Goal: Transaction & Acquisition: Purchase product/service

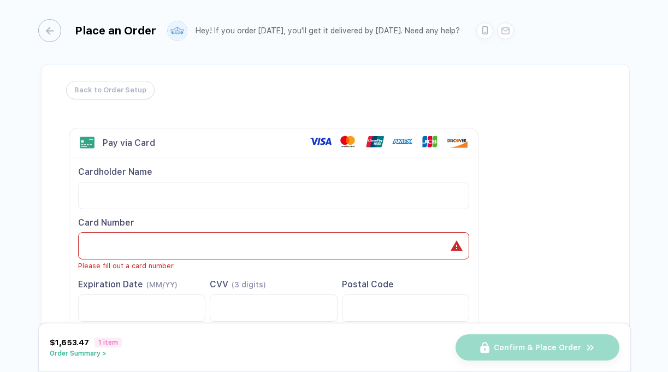
scroll to position [2, 0]
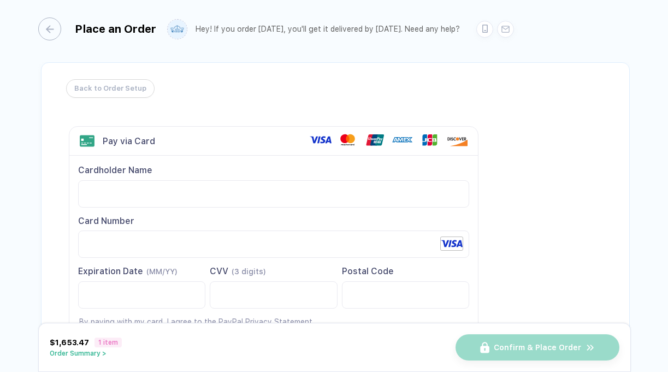
click at [267, 229] on label "Card Number" at bounding box center [273, 236] width 391 height 43
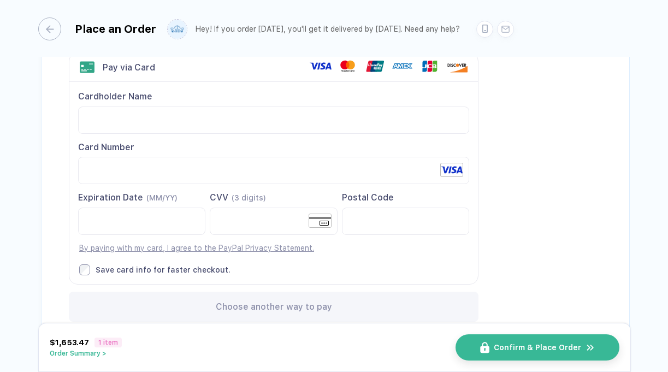
scroll to position [0, 0]
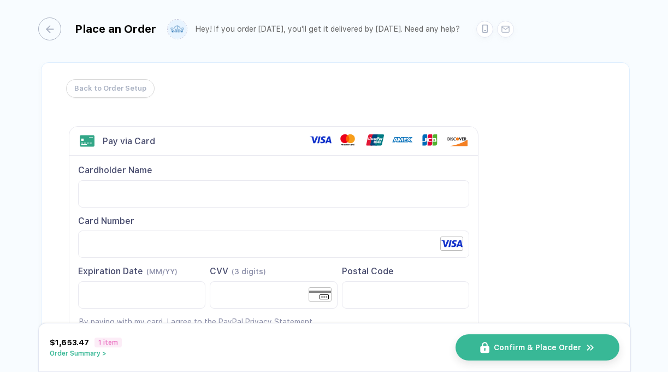
click at [252, 217] on div "Card Number" at bounding box center [273, 221] width 391 height 12
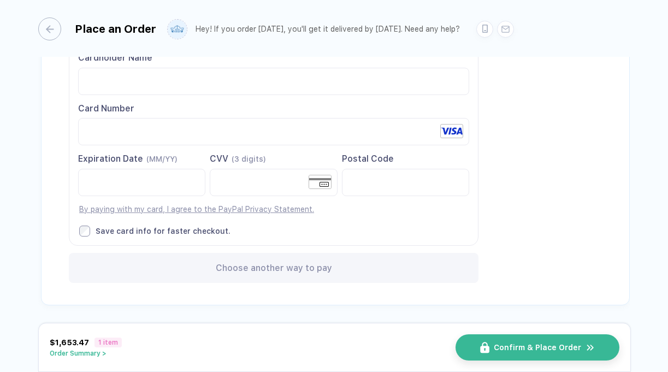
scroll to position [114, 0]
click at [498, 331] on div "$1,653.47 1 item Order Summary > Confirm & Place Order" at bounding box center [334, 347] width 593 height 49
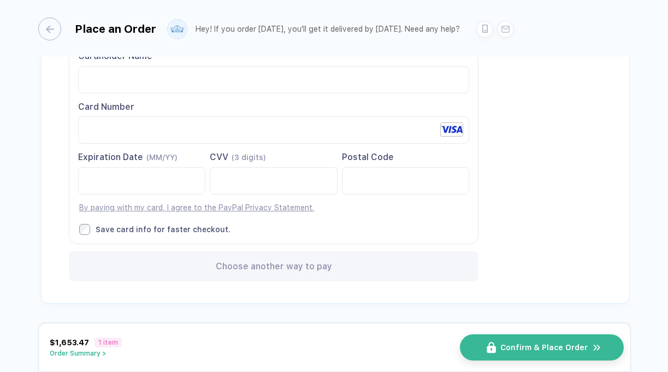
click at [499, 354] on button "Confirm & Place Order" at bounding box center [542, 347] width 164 height 26
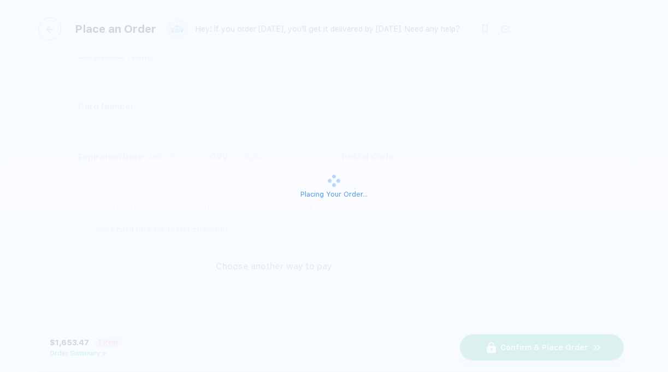
scroll to position [0, 0]
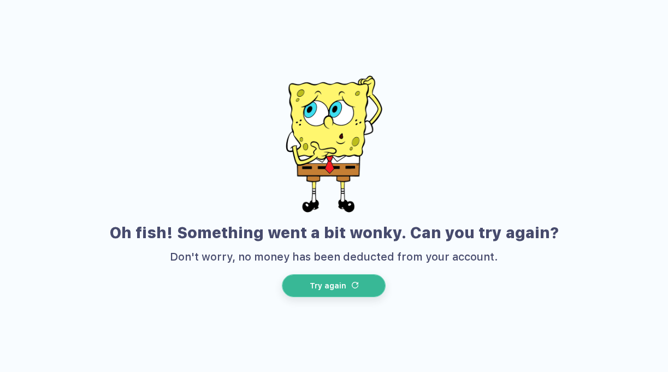
click at [342, 283] on span "Try again" at bounding box center [328, 285] width 37 height 9
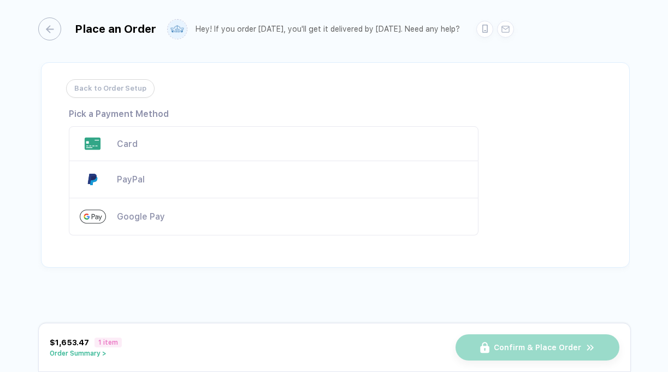
click at [165, 155] on div "Card" at bounding box center [274, 143] width 410 height 35
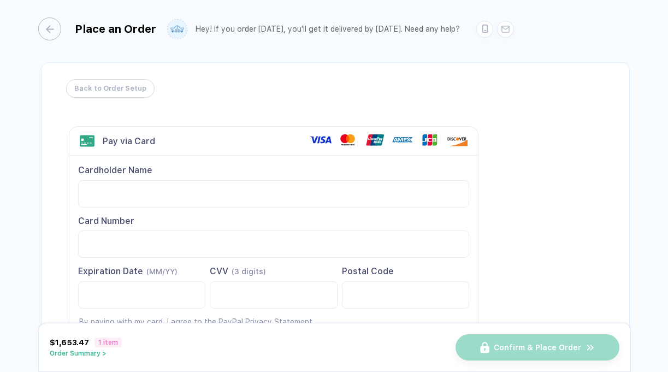
click at [112, 229] on label "Card Number" at bounding box center [273, 236] width 391 height 43
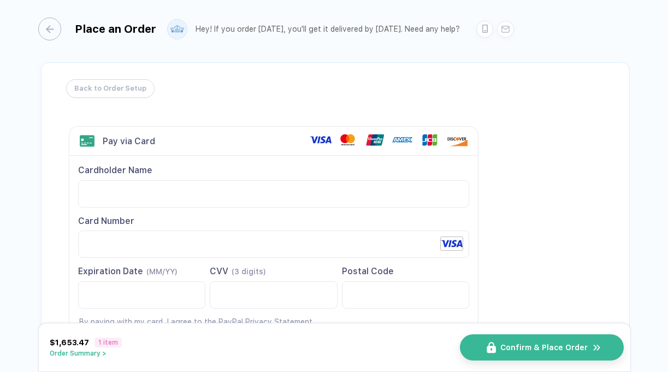
click at [492, 349] on img "button" at bounding box center [491, 347] width 9 height 11
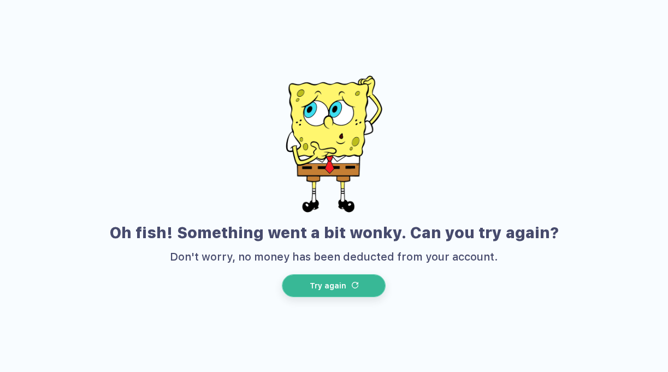
click at [340, 280] on button "Try again" at bounding box center [334, 285] width 104 height 23
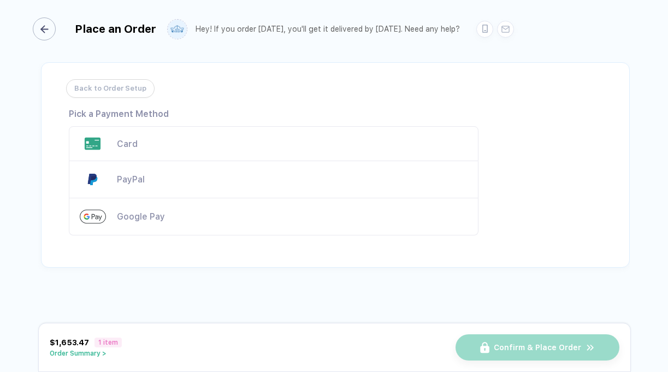
click at [50, 40] on button "button" at bounding box center [46, 28] width 23 height 23
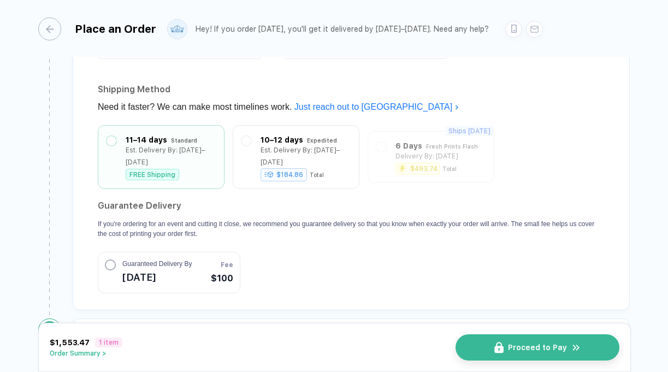
scroll to position [947, 0]
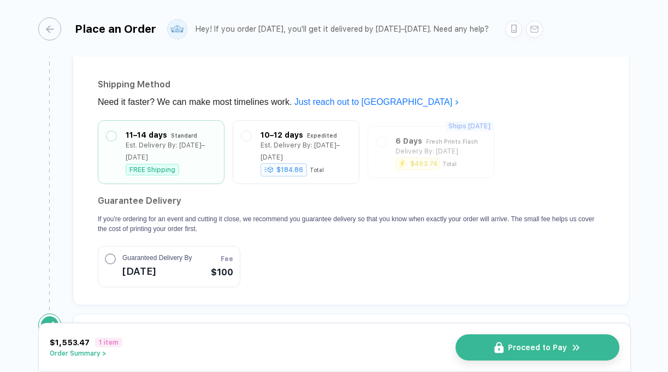
click at [179, 270] on span "[DATE]" at bounding box center [156, 271] width 69 height 17
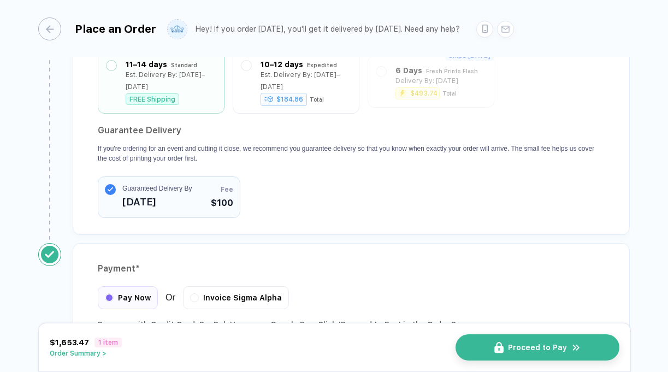
scroll to position [1091, 0]
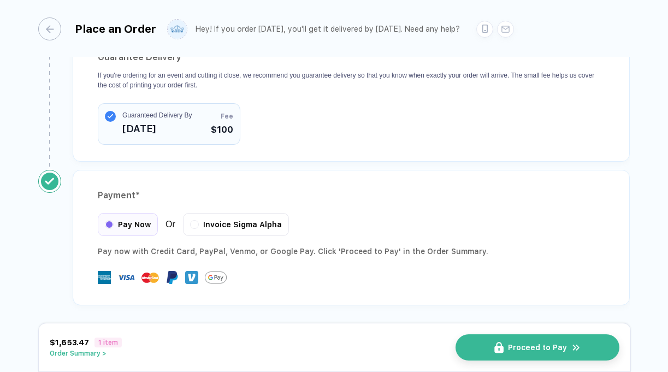
click at [271, 206] on div "Payment * Pay Now Or Invoice Sigma Alpha Pay now with Credit Card, PayPal , Ven…" at bounding box center [351, 237] width 557 height 135
click at [587, 346] on button "Proceed to Pay" at bounding box center [542, 347] width 164 height 26
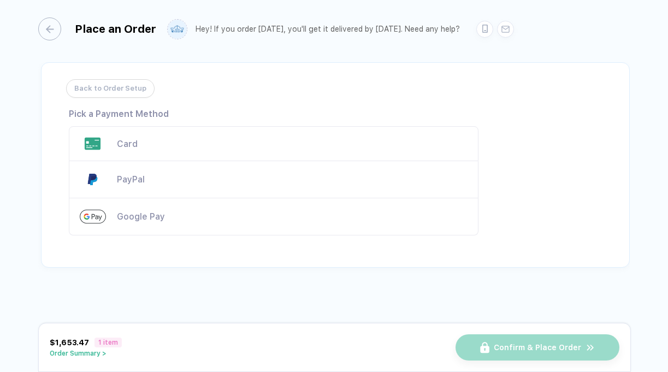
click at [139, 152] on div "Card" at bounding box center [274, 143] width 410 height 35
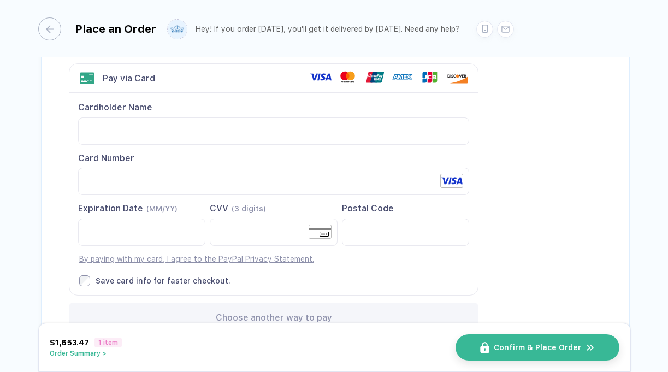
scroll to position [114, 0]
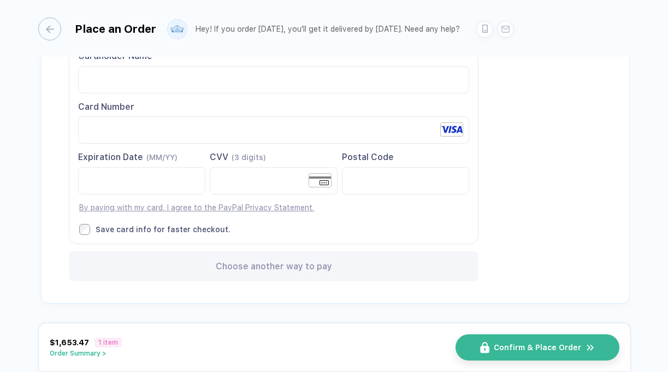
click at [96, 354] on button "Order Summary >" at bounding box center [86, 353] width 72 height 8
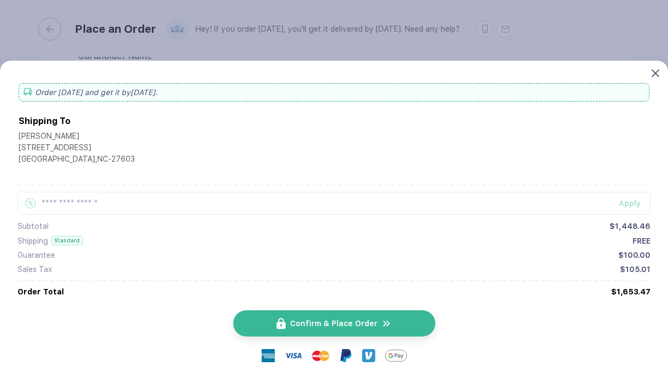
click at [651, 71] on icon at bounding box center [655, 73] width 8 height 8
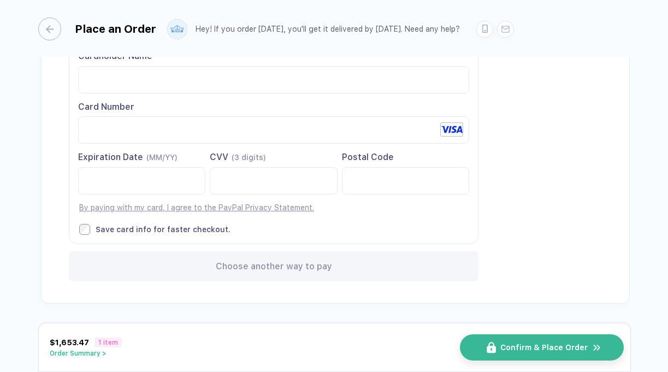
click at [545, 341] on button "Confirm & Place Order" at bounding box center [542, 347] width 164 height 26
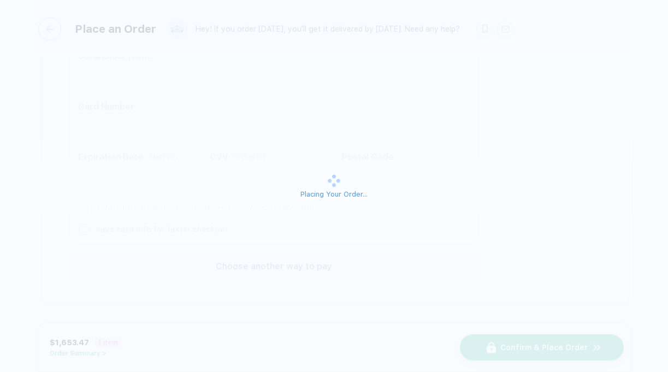
scroll to position [0, 0]
click at [546, 341] on div "Placing Your Order..." at bounding box center [334, 186] width 668 height 372
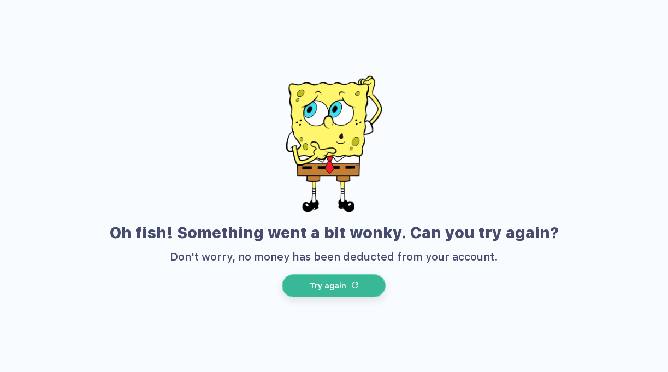
click at [341, 281] on span "Try again" at bounding box center [328, 285] width 37 height 9
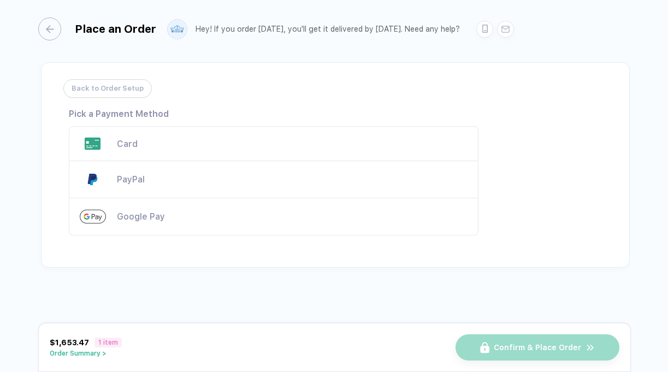
click at [112, 85] on span "Back to Order Setup" at bounding box center [108, 88] width 72 height 17
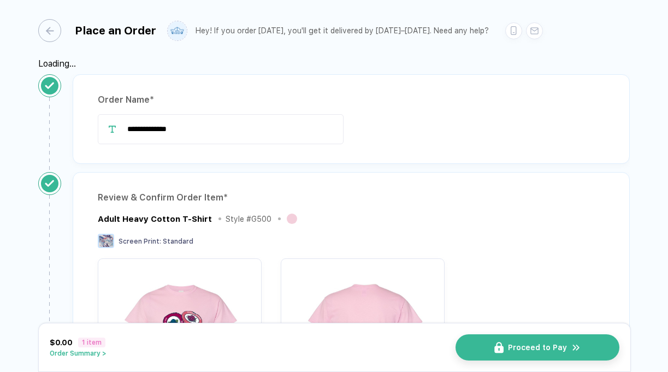
type input "**********"
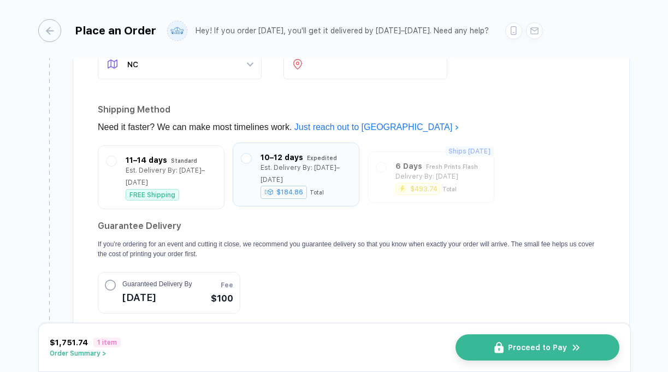
scroll to position [924, 0]
click at [195, 178] on div "Est. Delivery By: [DATE]–[DATE]" at bounding box center [171, 173] width 90 height 24
click at [187, 285] on span "Guaranteed Delivery By" at bounding box center [156, 282] width 69 height 10
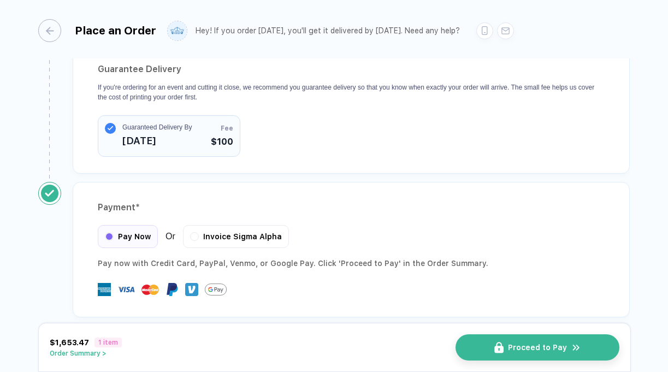
scroll to position [1091, 0]
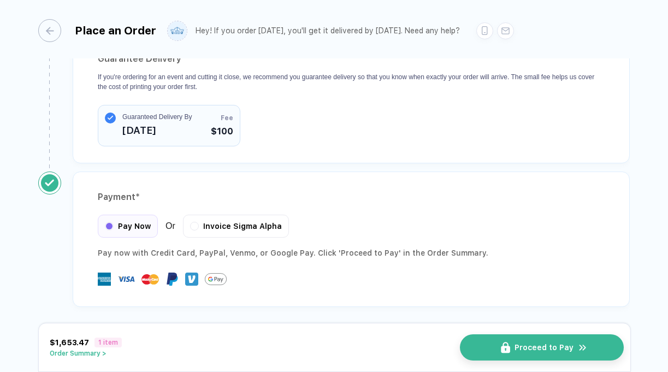
click at [576, 357] on button "Proceed to Pay" at bounding box center [542, 347] width 164 height 26
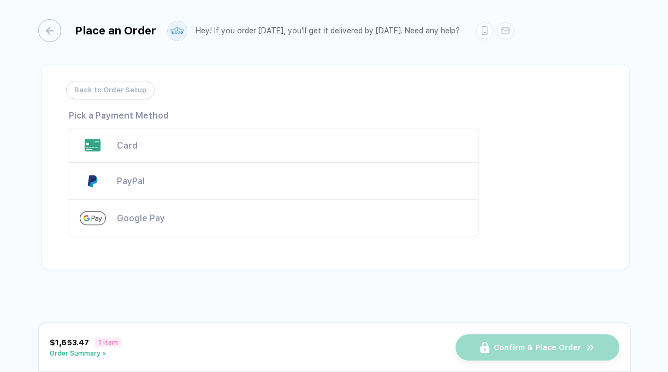
click at [157, 146] on div "Card" at bounding box center [292, 145] width 351 height 10
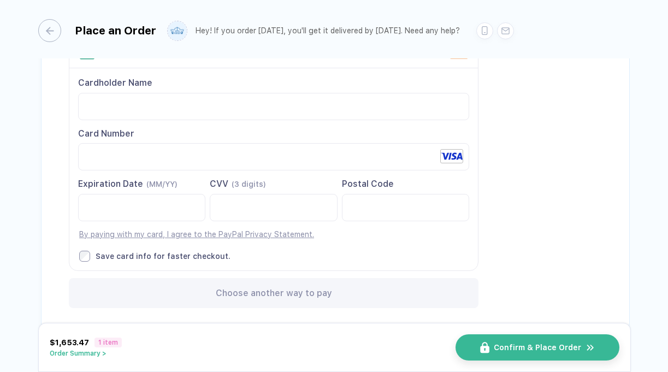
scroll to position [114, 0]
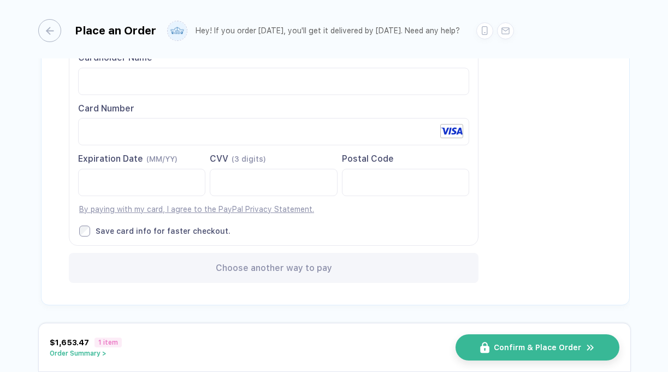
click at [87, 354] on button "Order Summary >" at bounding box center [86, 353] width 72 height 8
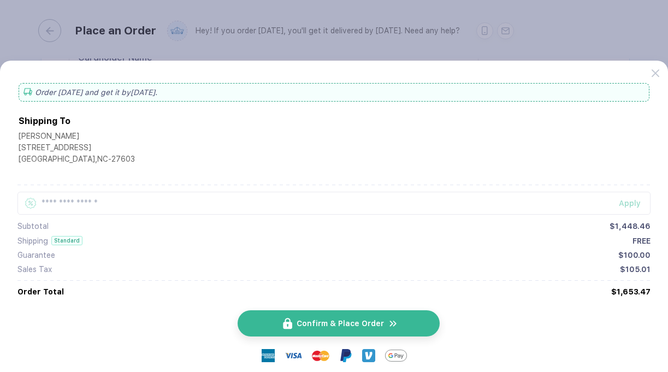
click at [352, 316] on button "Confirm & Place Order" at bounding box center [339, 323] width 202 height 26
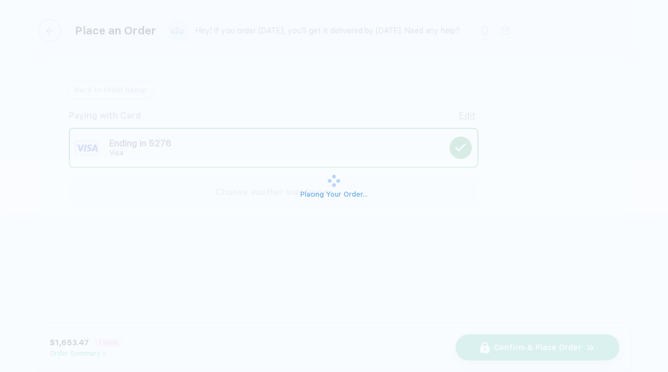
scroll to position [0, 0]
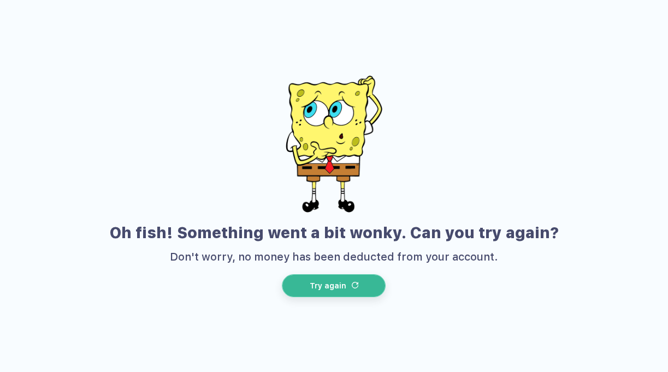
click at [343, 277] on button "Try again" at bounding box center [334, 285] width 104 height 23
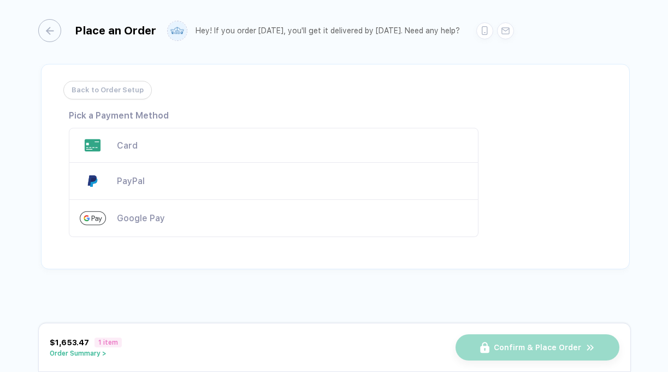
click at [97, 92] on span "Back to Order Setup" at bounding box center [108, 89] width 72 height 17
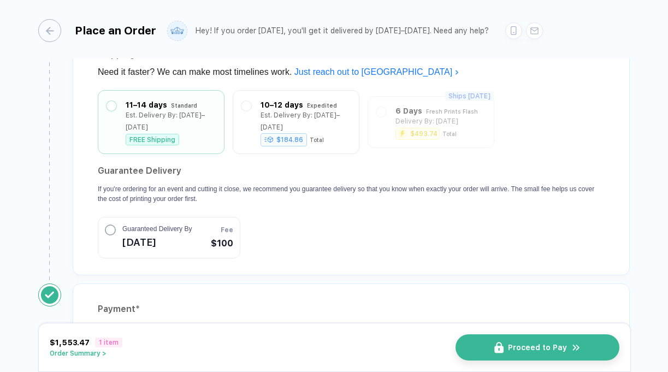
scroll to position [980, 0]
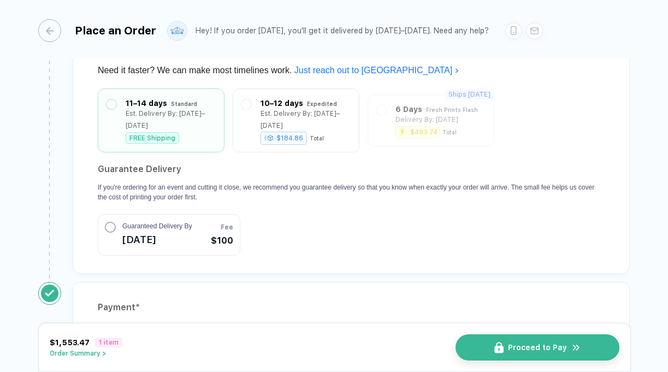
click at [209, 228] on button "Guaranteed Delivery By [DATE] Fee $100" at bounding box center [169, 235] width 143 height 42
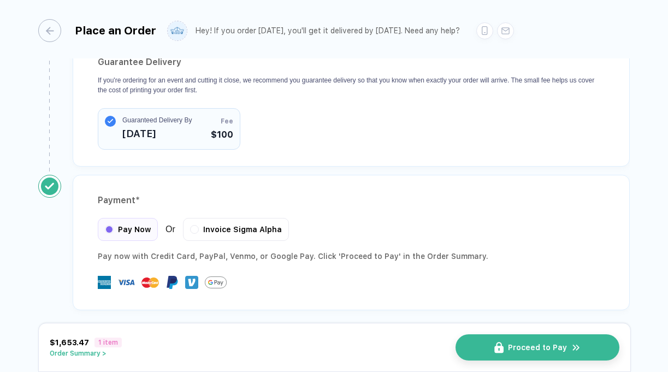
scroll to position [1091, 0]
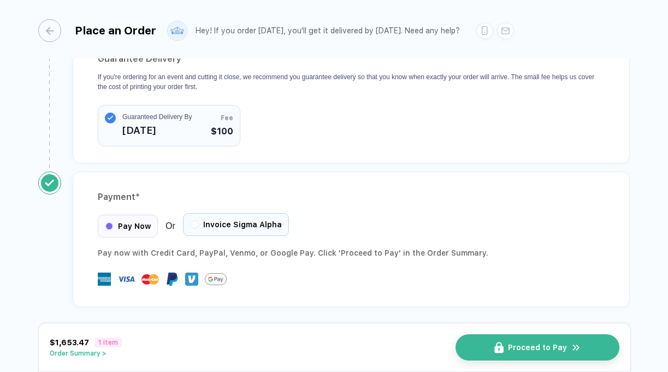
click at [239, 220] on span "Invoice Sigma Alpha" at bounding box center [242, 224] width 79 height 9
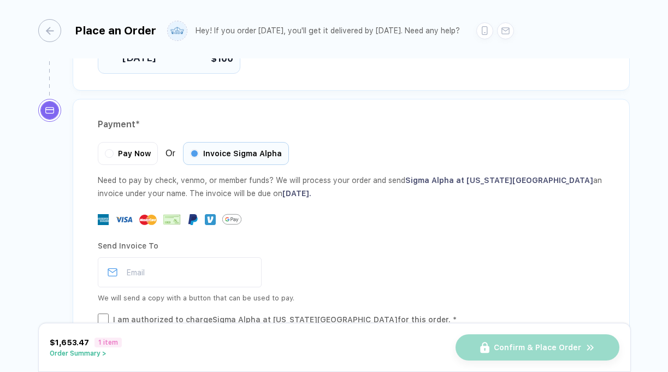
scroll to position [1167, 0]
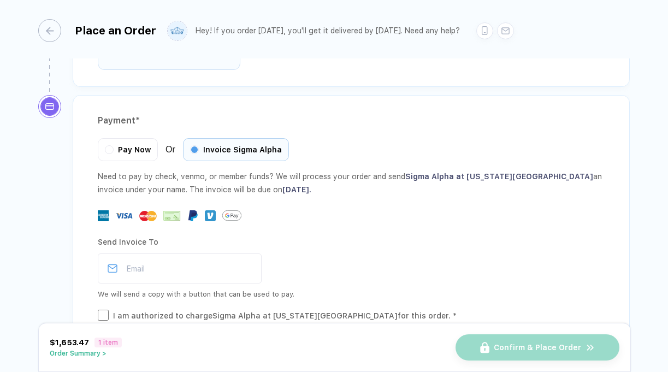
click at [100, 357] on button "Order Summary >" at bounding box center [86, 353] width 72 height 8
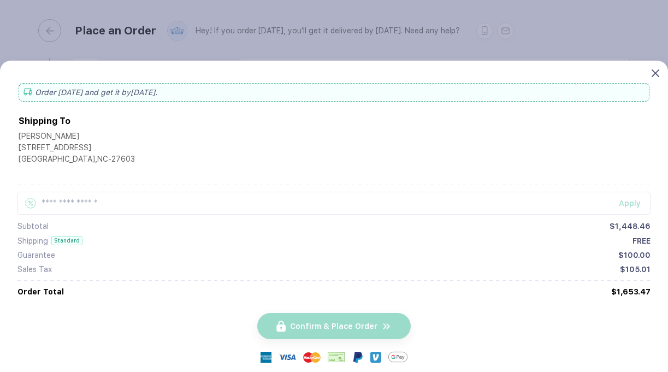
click at [651, 74] on icon at bounding box center [655, 73] width 8 height 8
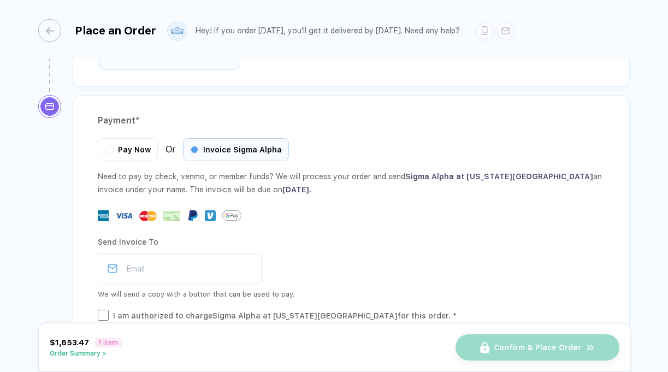
scroll to position [1199, 0]
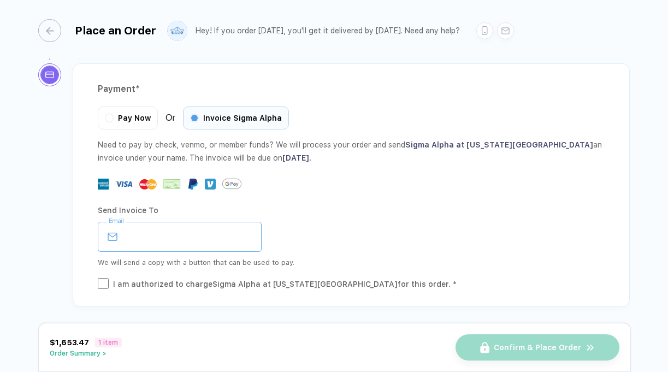
click at [171, 236] on input "email" at bounding box center [180, 237] width 164 height 30
type input "**********"
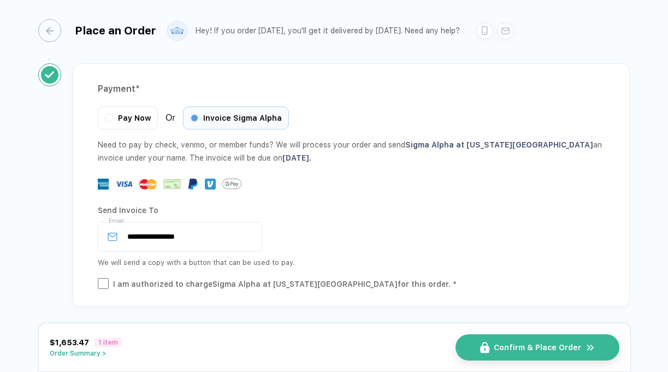
click at [91, 352] on button "Order Summary >" at bounding box center [86, 353] width 72 height 8
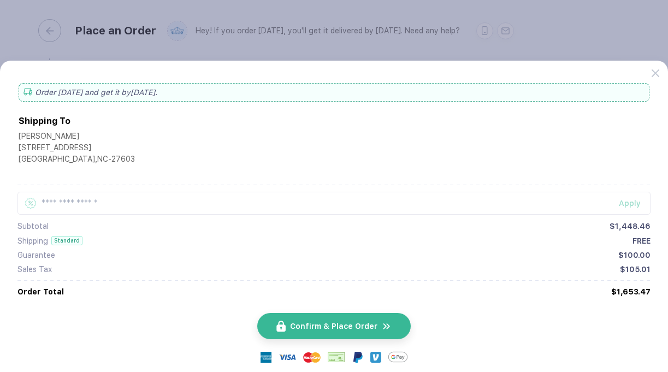
click at [603, 56] on button "button" at bounding box center [334, 186] width 668 height 372
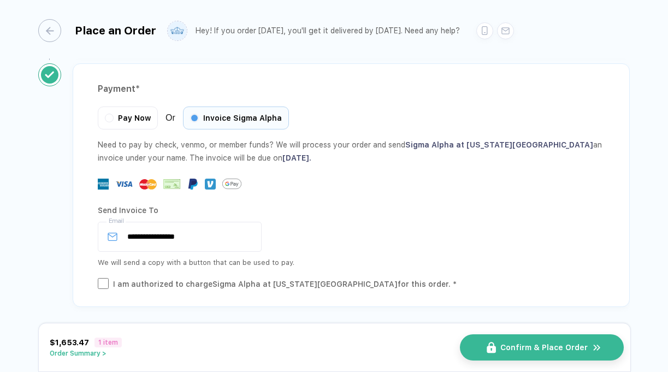
click at [516, 350] on span "Confirm & Place Order" at bounding box center [543, 347] width 87 height 9
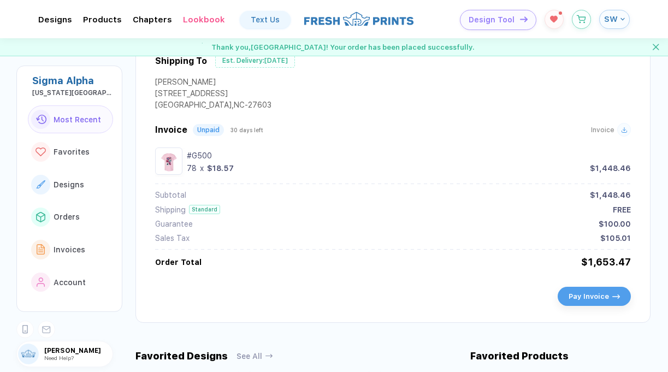
scroll to position [335, 0]
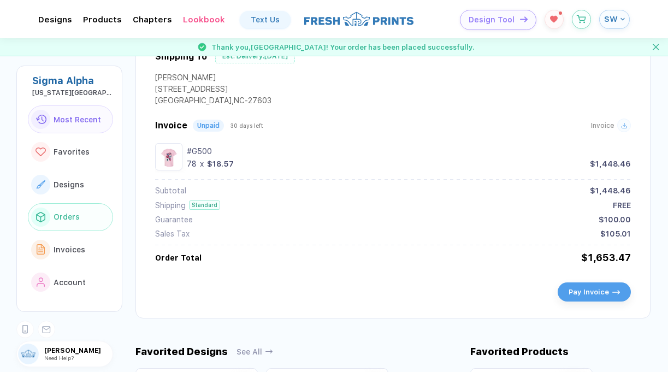
click at [69, 215] on span "Orders" at bounding box center [67, 216] width 26 height 9
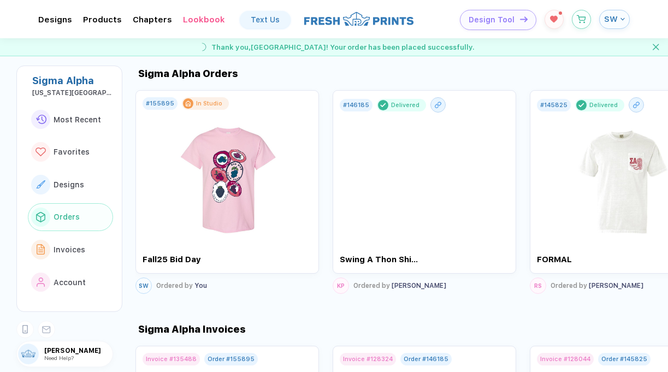
scroll to position [1220, 0]
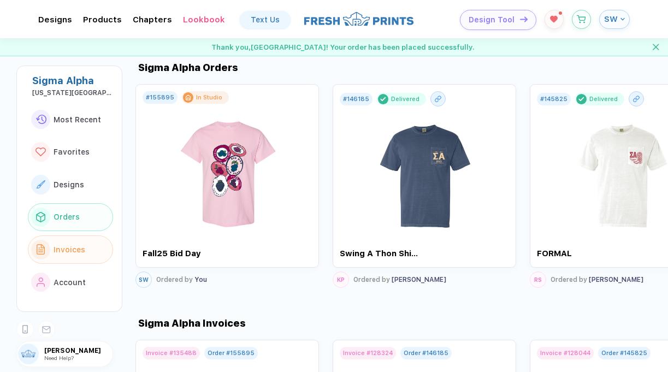
click at [78, 245] on span "Invoices" at bounding box center [70, 249] width 32 height 9
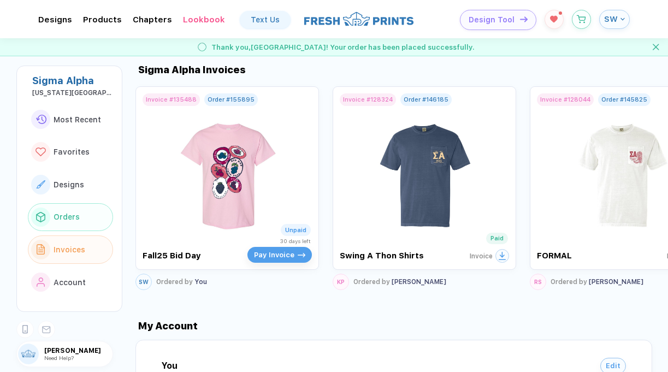
scroll to position [1476, 0]
